Goal: Obtain resource: Download file/media

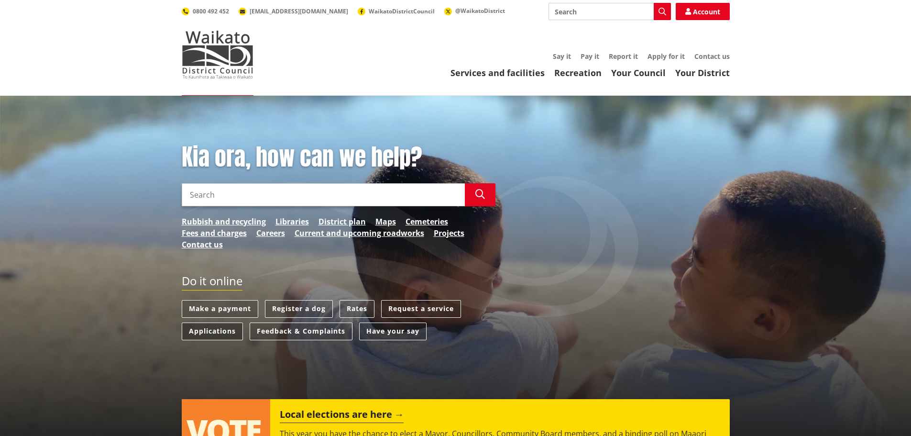
click at [199, 333] on link "Applications" at bounding box center [212, 331] width 61 height 18
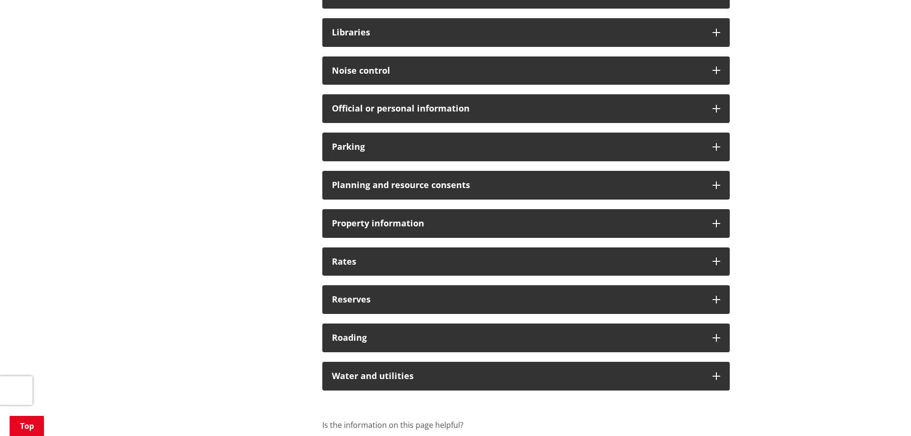
scroll to position [765, 0]
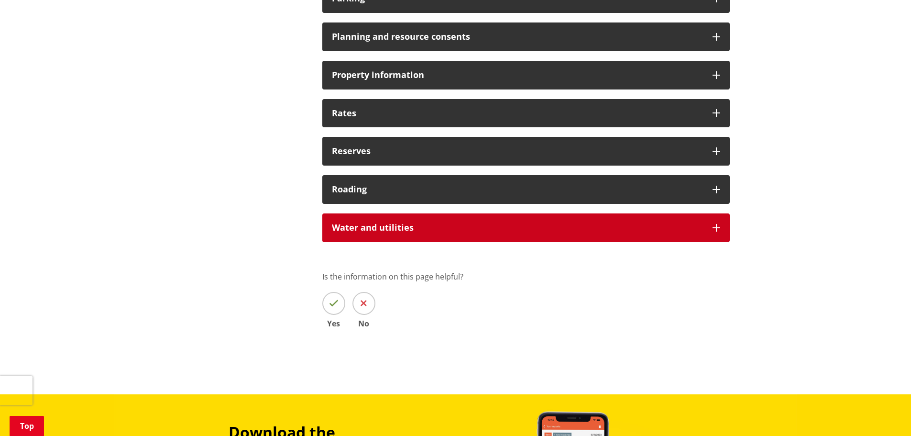
click at [366, 227] on h3 "Water and utilities" at bounding box center [517, 228] width 371 height 10
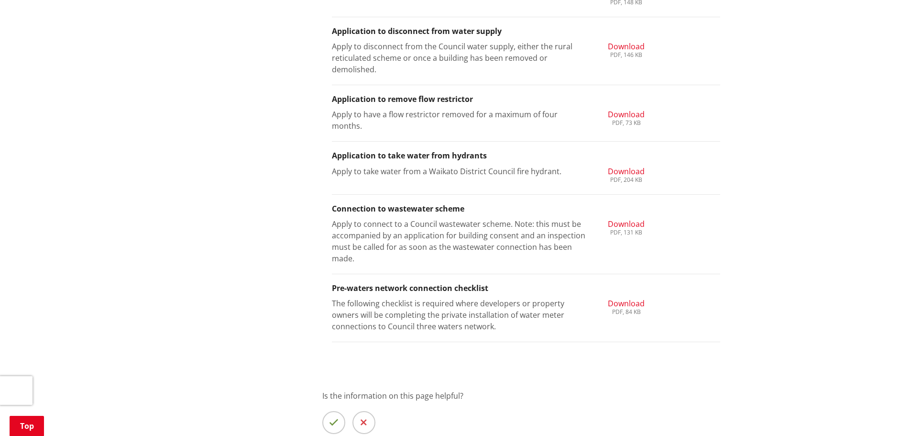
scroll to position [1435, 0]
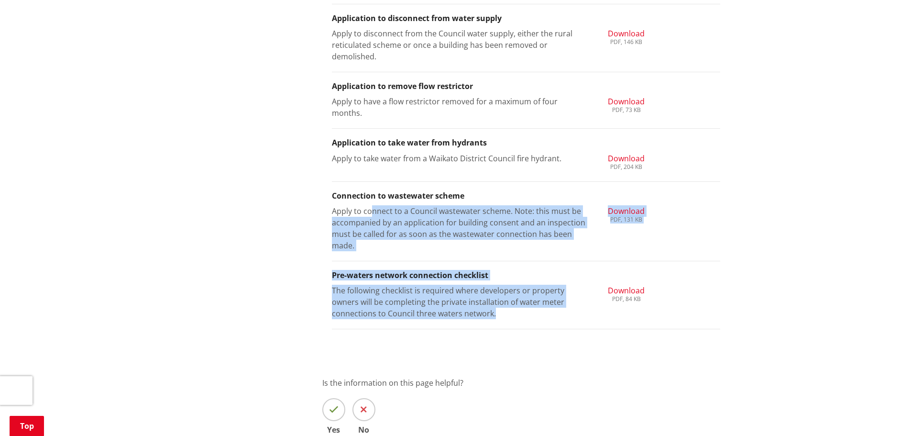
drag, startPoint x: 430, startPoint y: 293, endPoint x: 373, endPoint y: 207, distance: 103.9
click at [374, 208] on p "Apply to connect to a Council wastewater scheme. Note: this must be accompanied…" at bounding box center [459, 228] width 254 height 46
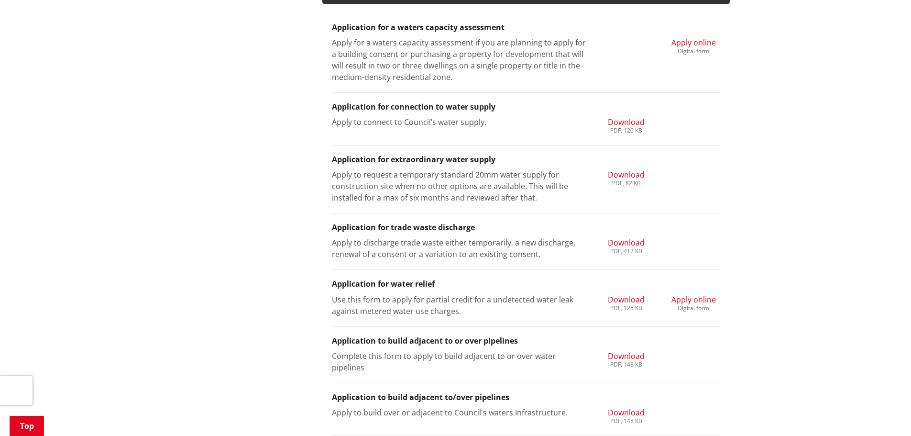
scroll to position [909, 0]
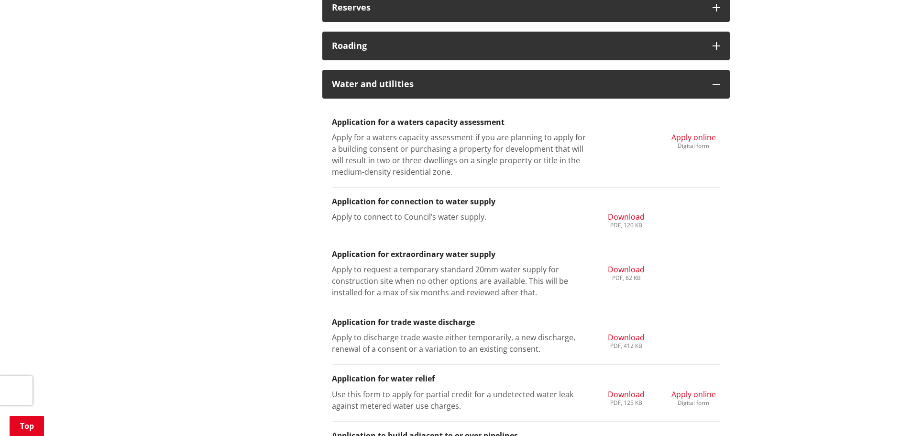
click at [622, 216] on span "Download" at bounding box center [626, 216] width 37 height 11
